Goal: Task Accomplishment & Management: Manage account settings

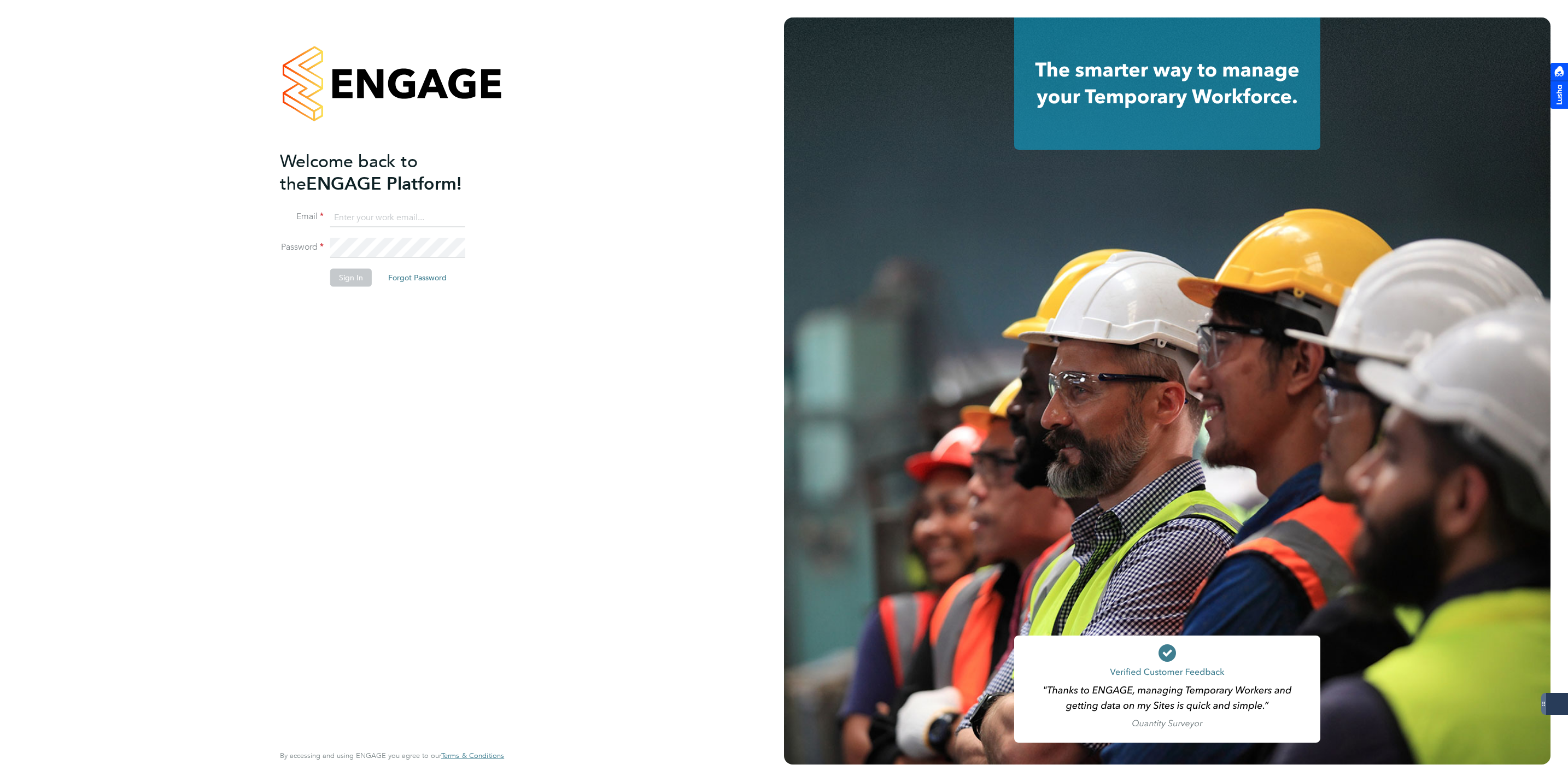
type input "[EMAIL_ADDRESS][DOMAIN_NAME]"
click at [346, 281] on button "Sign In" at bounding box center [351, 278] width 41 height 18
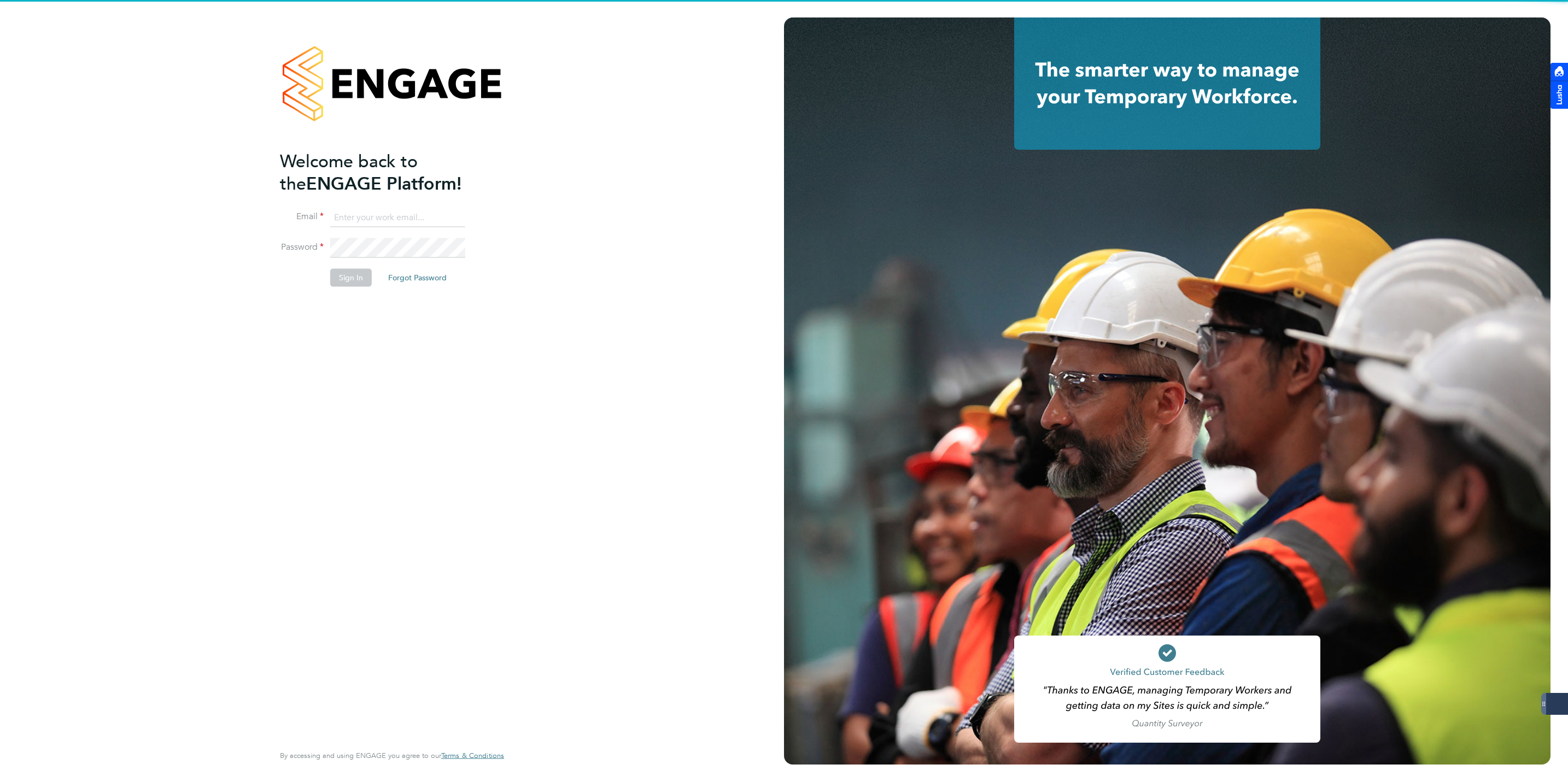
type input "[EMAIL_ADDRESS][DOMAIN_NAME]"
click at [343, 270] on button "Sign In" at bounding box center [351, 278] width 41 height 18
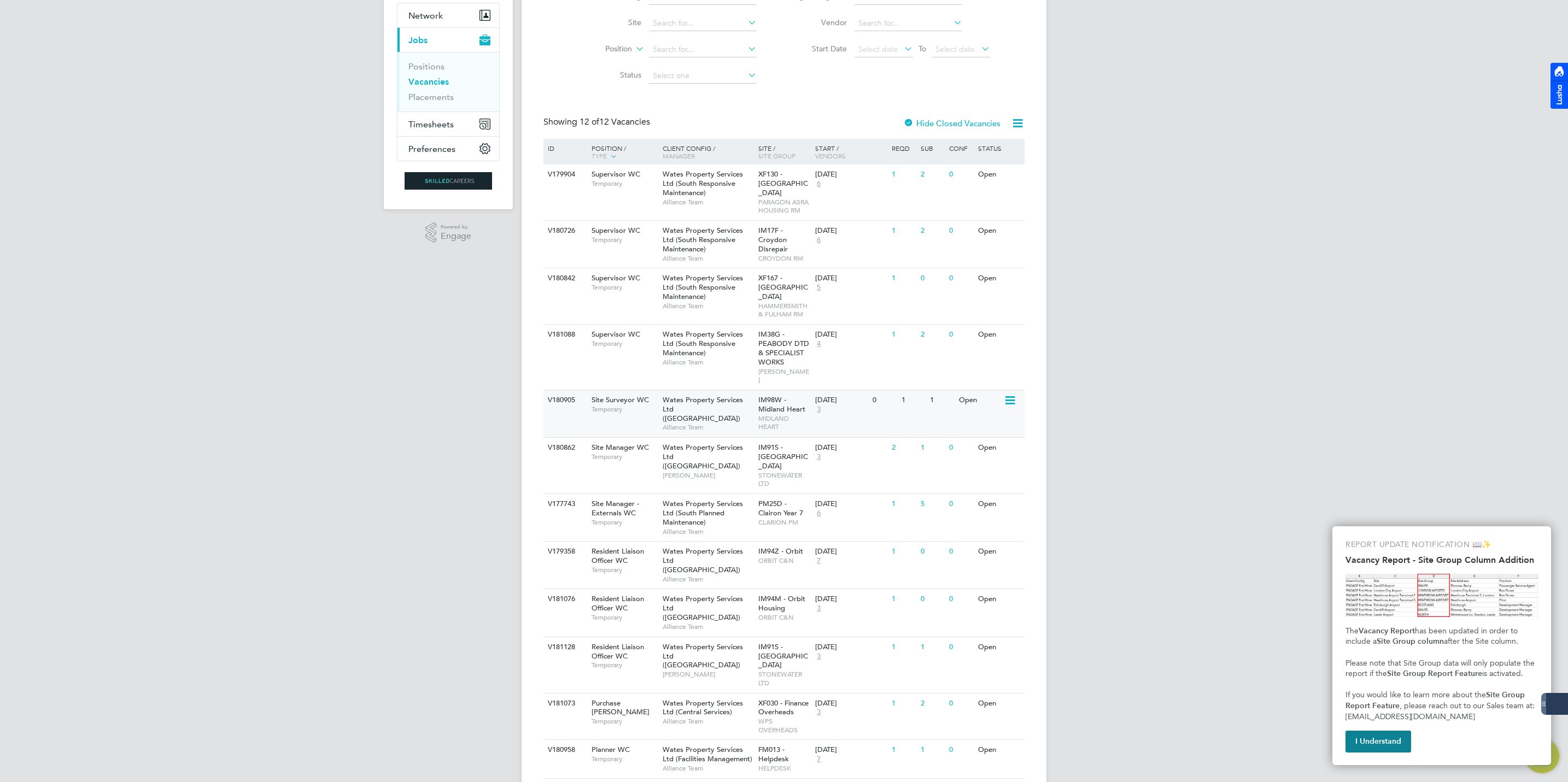
scroll to position [105, 0]
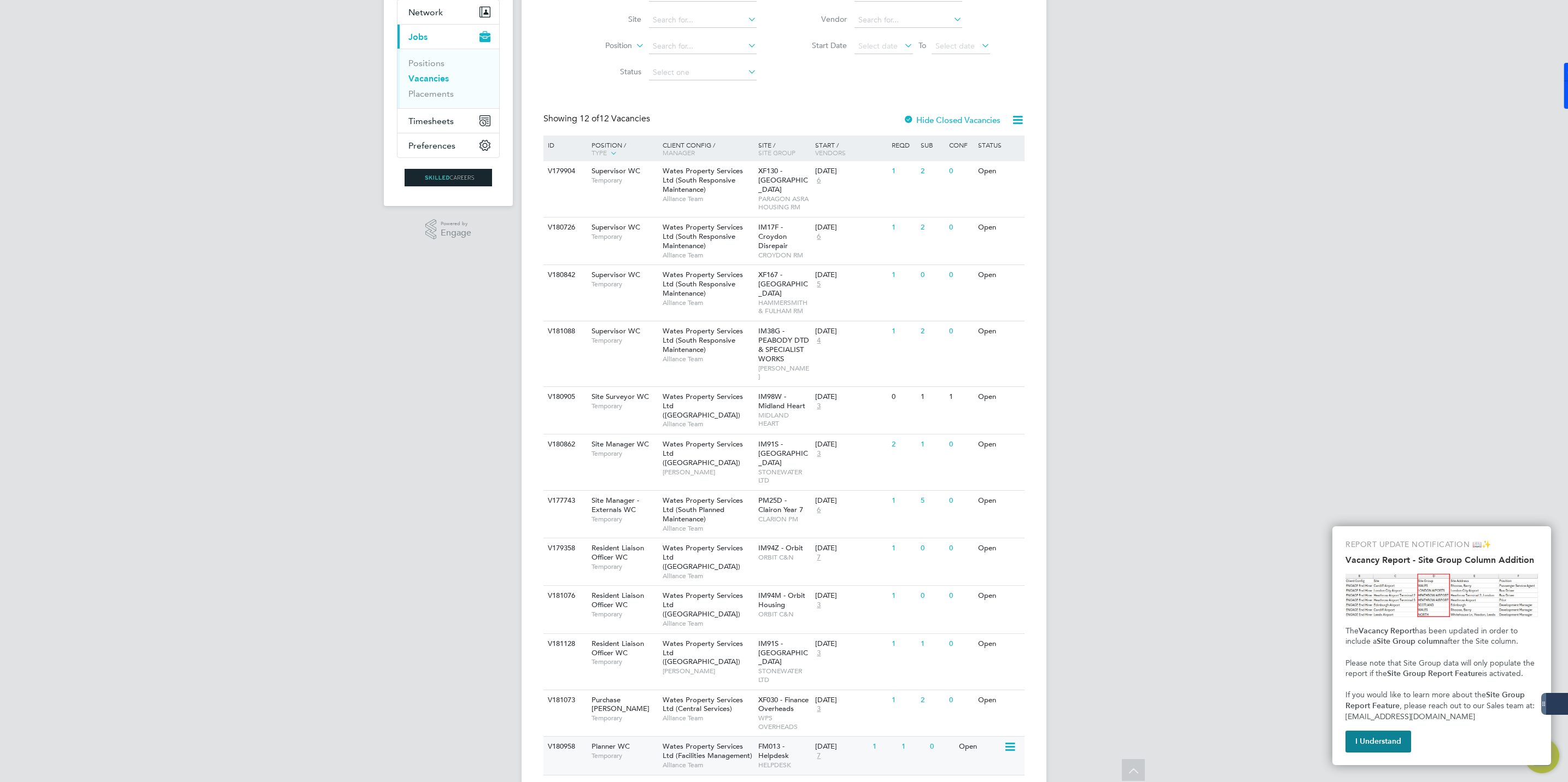
click at [740, 742] on span "Wates Property Services Ltd (Facilities Management)" at bounding box center [707, 751] width 89 height 19
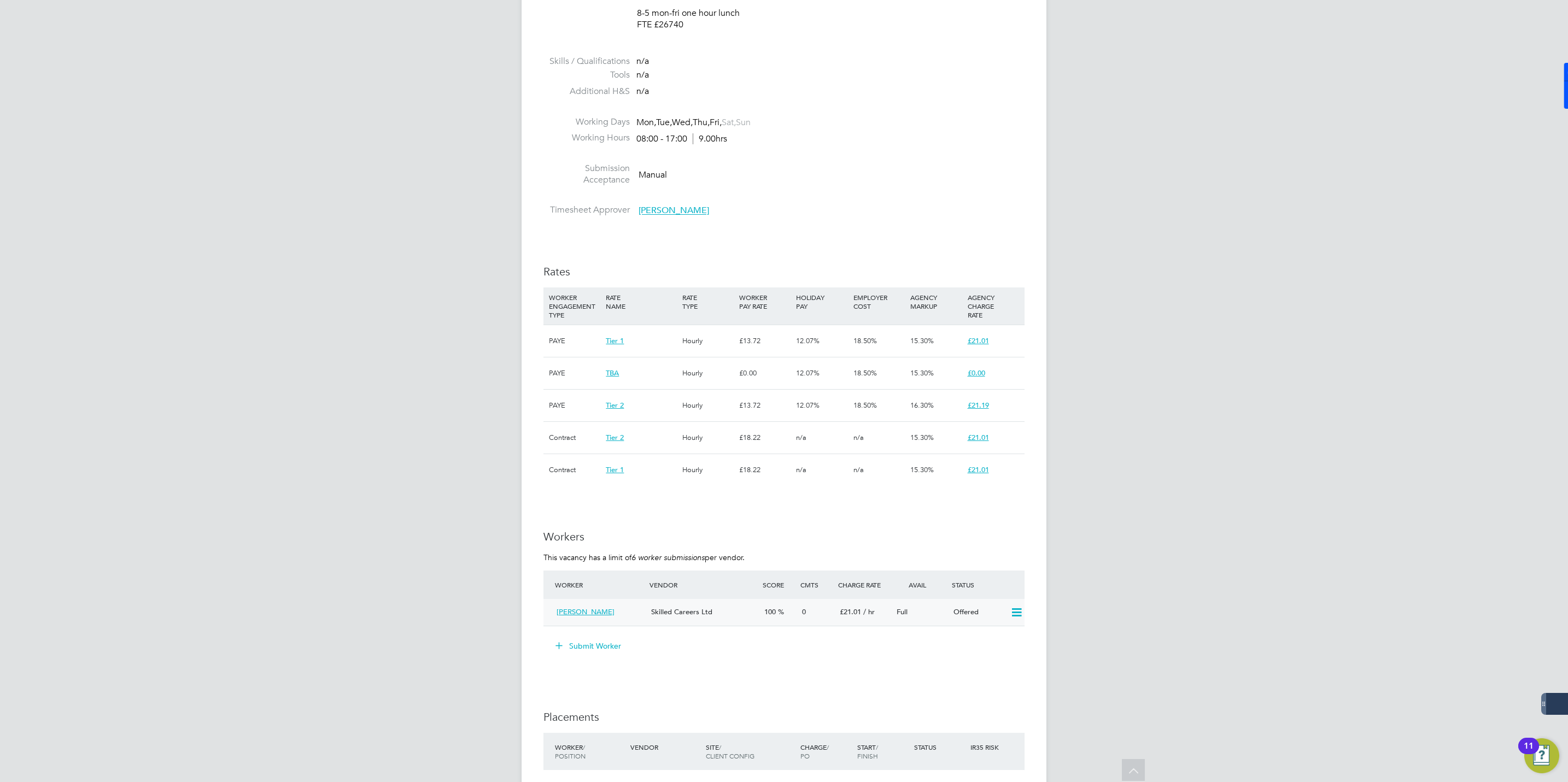
click at [1021, 610] on icon at bounding box center [1017, 613] width 13 height 9
click at [1002, 636] on li "Confirm" at bounding box center [1000, 638] width 41 height 15
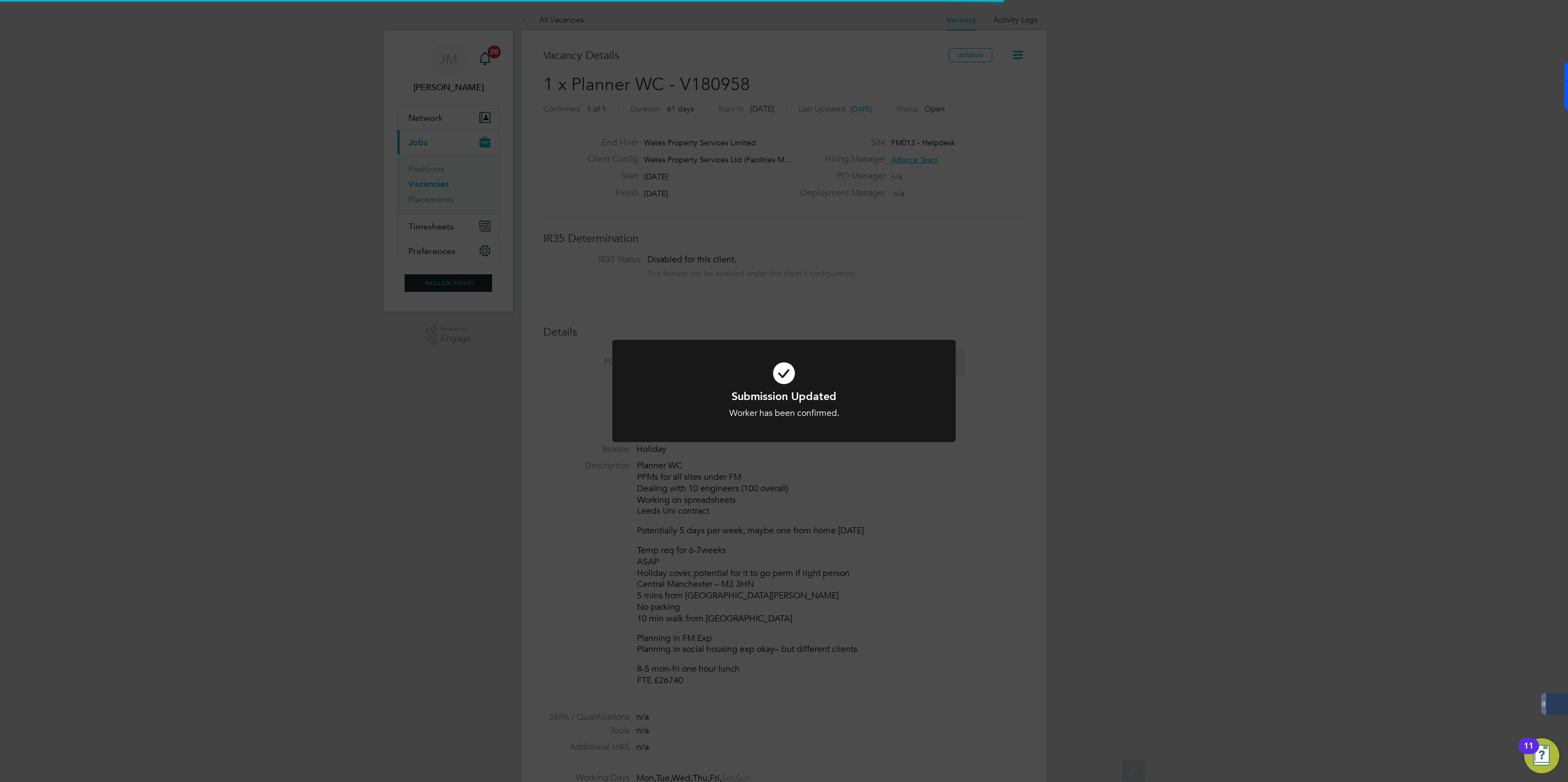
scroll to position [33, 77]
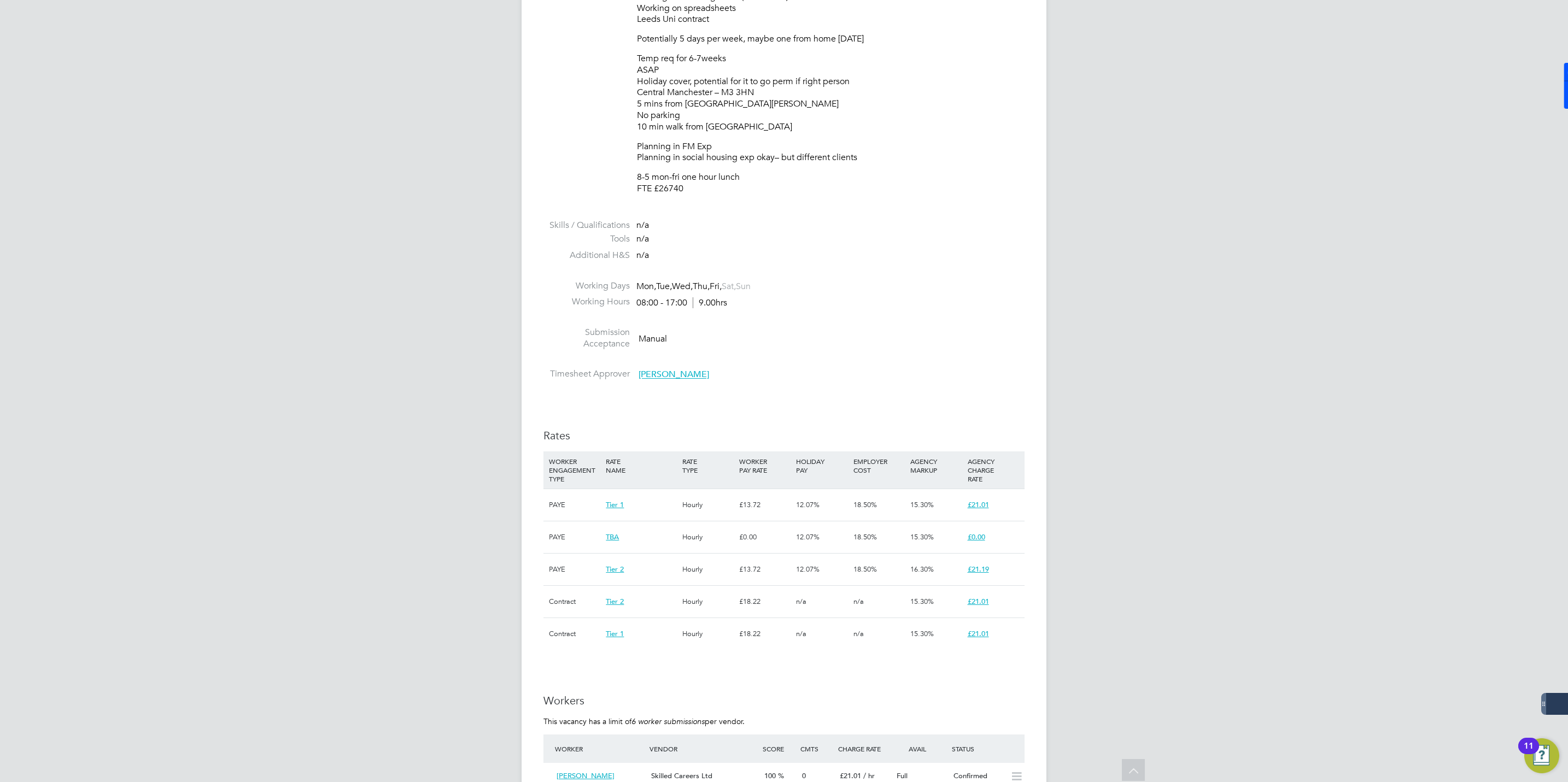
drag, startPoint x: 1244, startPoint y: 494, endPoint x: 1251, endPoint y: 522, distance: 28.9
click at [1244, 494] on div "[PERSON_NAME] Notifications 20 Applications: Network Businesses Sites Workers C…" at bounding box center [784, 389] width 1568 height 1763
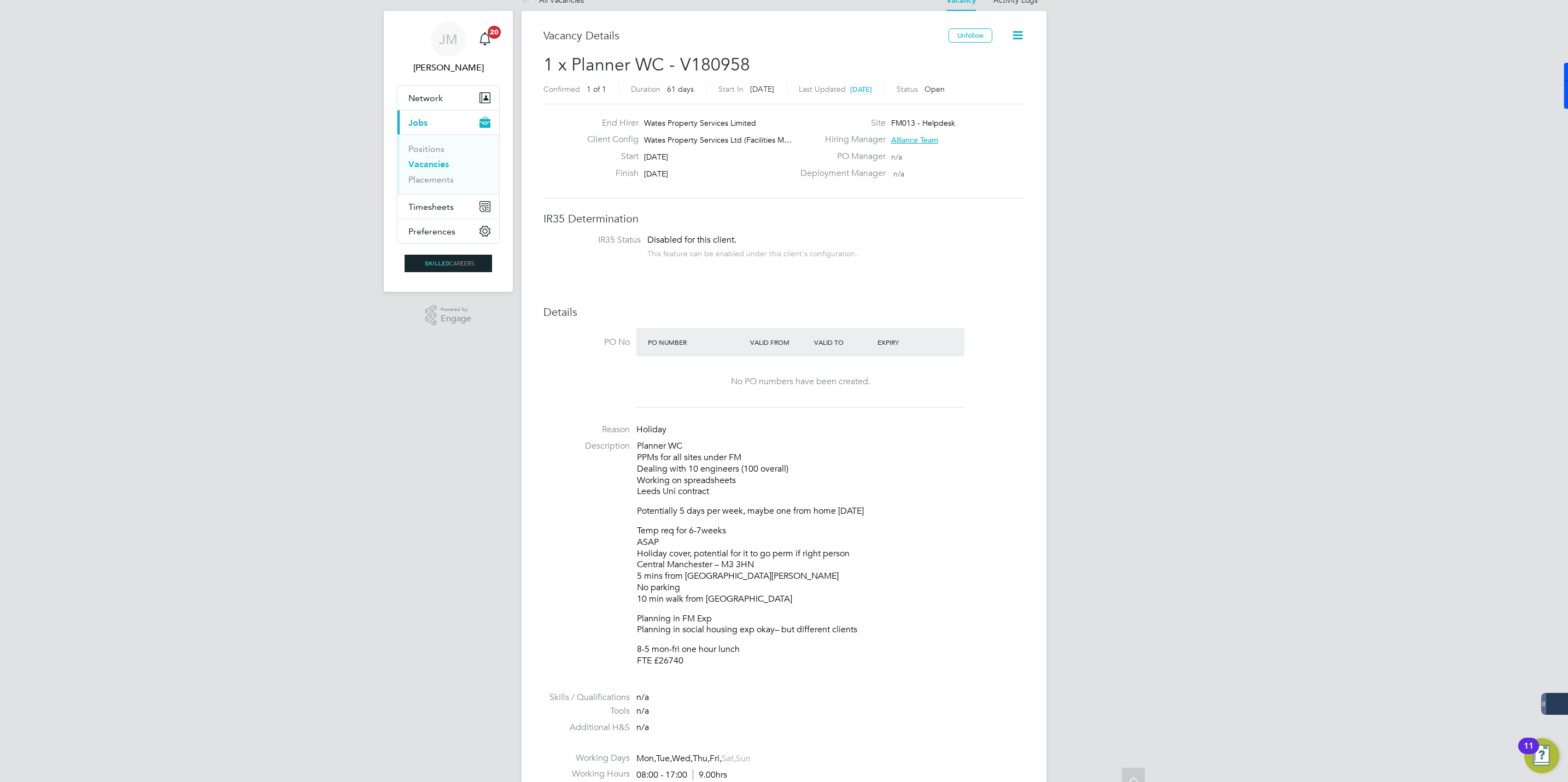
scroll to position [0, 0]
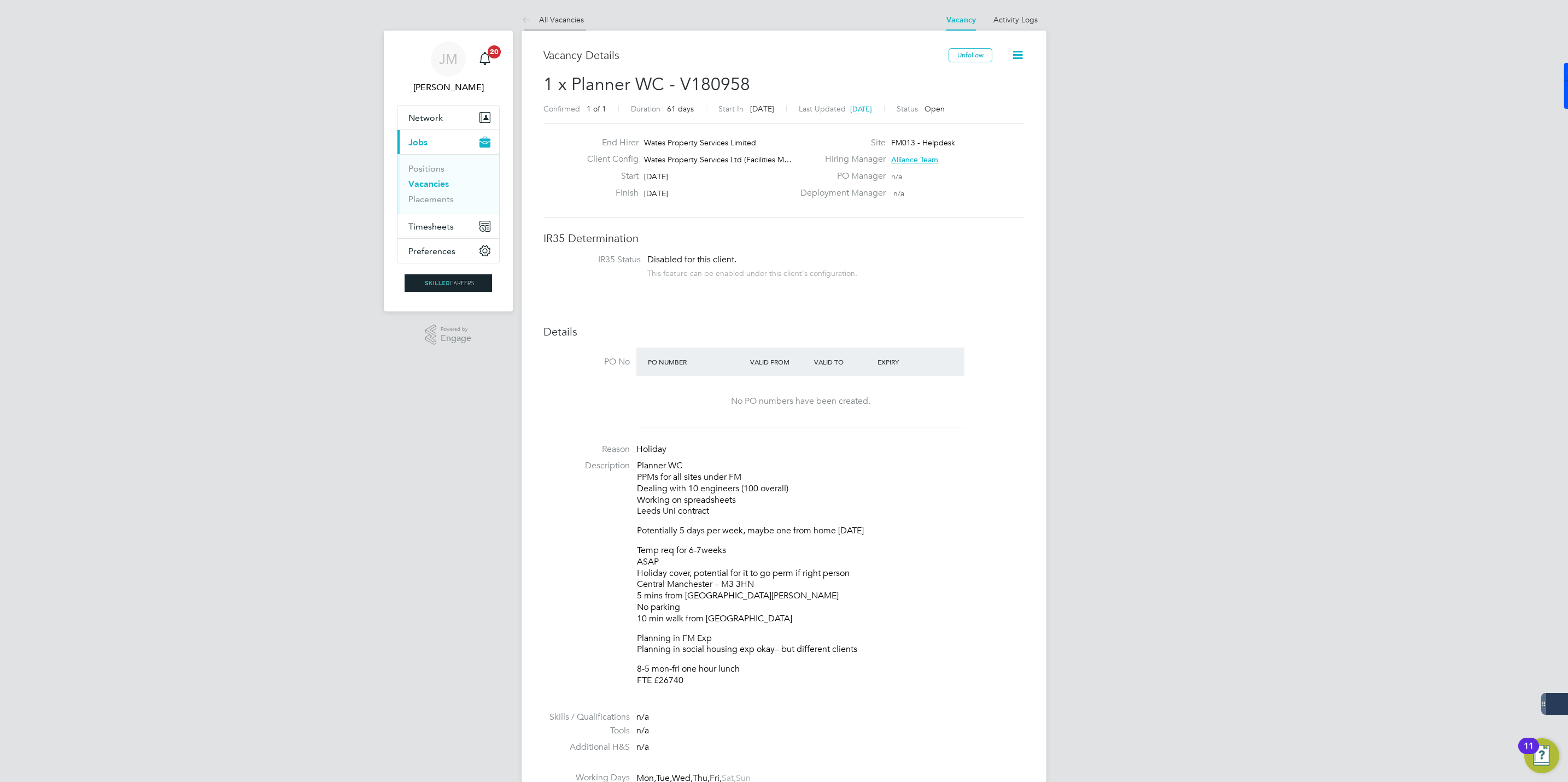
click at [546, 22] on link "All Vacancies" at bounding box center [553, 19] width 62 height 10
